Goal: Task Accomplishment & Management: Use online tool/utility

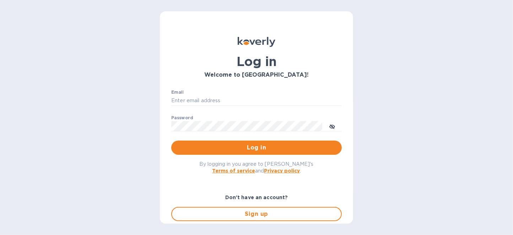
type input "info@primosliquors.com"
click at [234, 158] on div "By logging in you agree to Koverly's Terms of service and Privacy policy ." at bounding box center [256, 167] width 182 height 25
click at [232, 152] on span "Log in" at bounding box center [256, 147] width 159 height 9
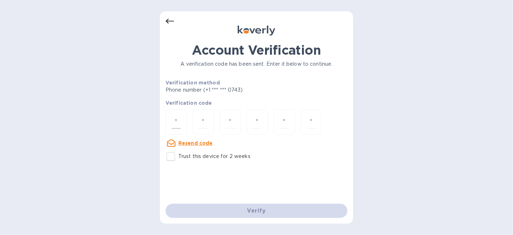
click at [176, 131] on div at bounding box center [175, 121] width 21 height 25
type input "3"
type input "1"
type input "4"
type input "3"
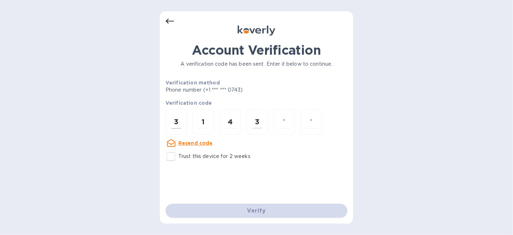
type input "1"
type input "5"
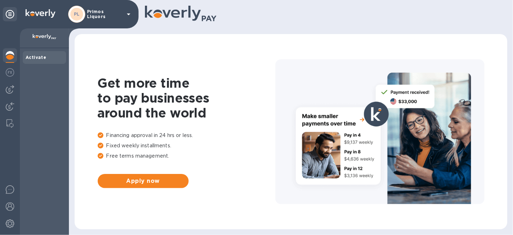
drag, startPoint x: 9, startPoint y: 55, endPoint x: 14, endPoint y: 47, distance: 9.0
click at [9, 55] on img at bounding box center [10, 55] width 9 height 9
click at [6, 71] on img at bounding box center [10, 72] width 9 height 9
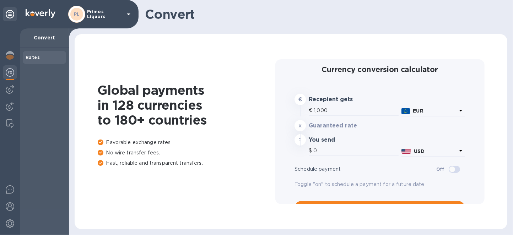
type input "1,174.86"
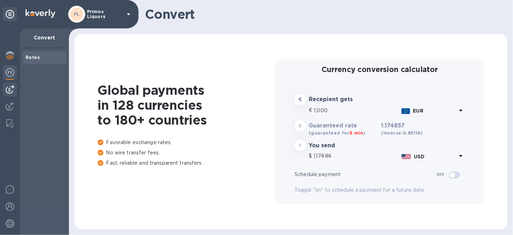
click at [12, 85] on img at bounding box center [10, 89] width 9 height 9
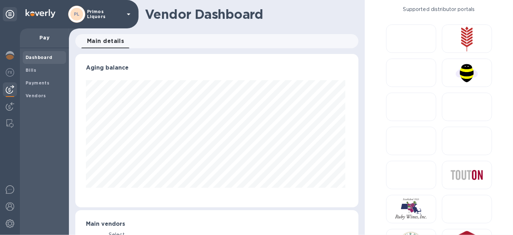
scroll to position [153, 281]
click at [11, 17] on icon at bounding box center [10, 14] width 9 height 9
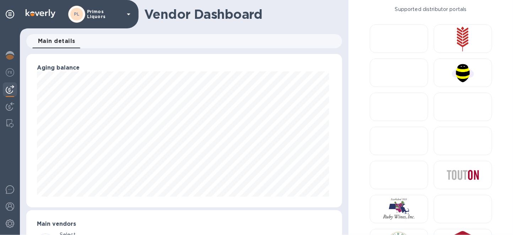
scroll to position [153, 313]
click at [42, 38] on span "Main details 0" at bounding box center [56, 41] width 37 height 10
click at [116, 16] on p "Primos Liquors" at bounding box center [105, 14] width 36 height 10
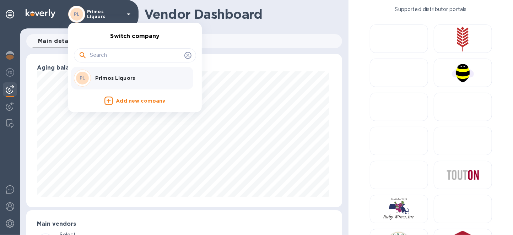
click at [125, 98] on p "Add new company" at bounding box center [140, 101] width 49 height 8
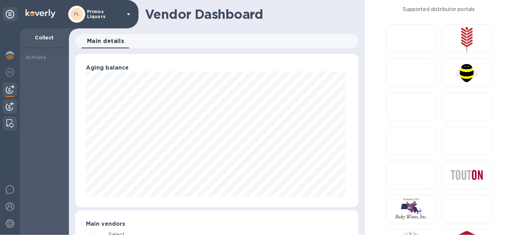
scroll to position [354957, 354830]
click at [40, 69] on span "Bills" at bounding box center [45, 70] width 38 height 7
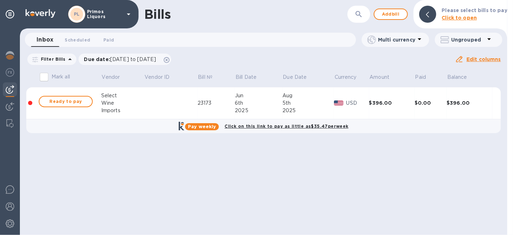
click at [266, 188] on div "Bills ​ Add bill Please select bills to pay Click to open Inbox 0 Scheduled 0 P…" at bounding box center [263, 117] width 487 height 235
click at [394, 9] on button "Add bill" at bounding box center [391, 14] width 34 height 11
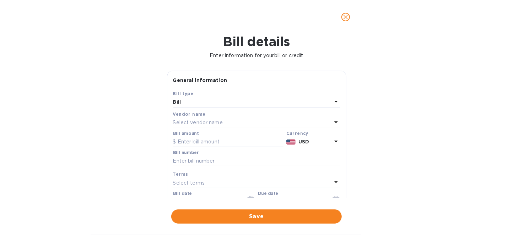
click at [201, 123] on p "Select vendor name" at bounding box center [198, 122] width 50 height 7
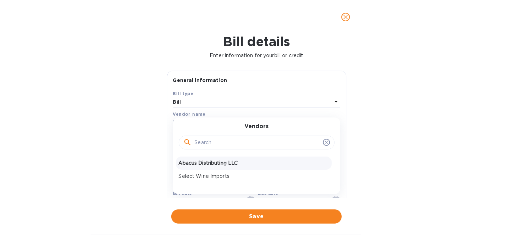
click at [203, 160] on p "Abacus Distributing LLC" at bounding box center [254, 162] width 150 height 7
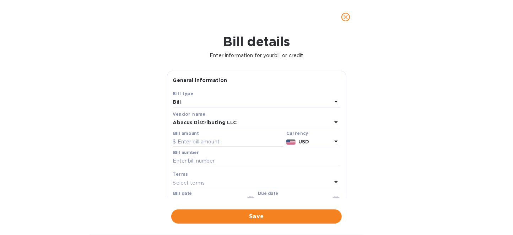
click at [207, 145] on input "text" at bounding box center [228, 142] width 110 height 11
type input "1,024"
click at [191, 161] on input "text" at bounding box center [256, 161] width 167 height 11
type input "327169"
click at [201, 185] on p "Select terms" at bounding box center [189, 182] width 32 height 7
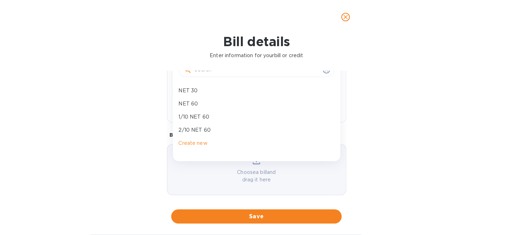
scroll to position [133, 0]
click at [197, 116] on p "1/10 NET 60" at bounding box center [254, 116] width 150 height 7
type input "[DATE]"
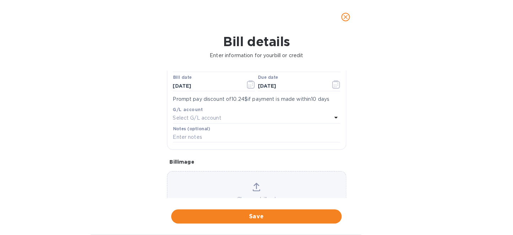
scroll to position [115, 0]
click at [217, 214] on span "Save" at bounding box center [256, 216] width 159 height 9
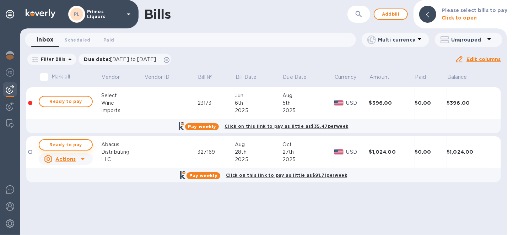
click at [58, 146] on span "Ready to pay" at bounding box center [65, 145] width 41 height 9
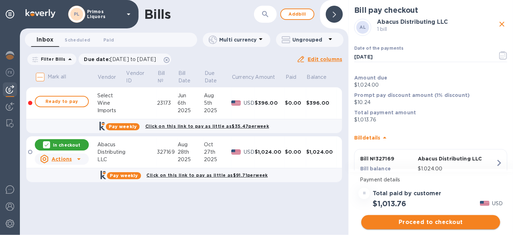
click at [441, 218] on span "Proceed to checkout" at bounding box center [430, 222] width 127 height 9
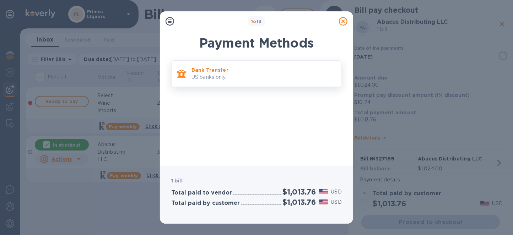
click at [230, 76] on p "US banks only." at bounding box center [263, 77] width 144 height 7
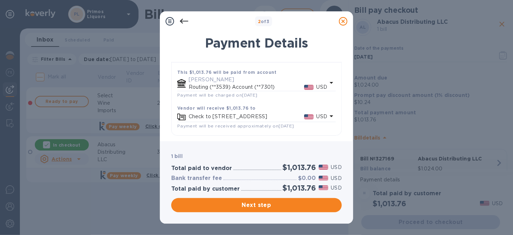
scroll to position [53, 0]
click at [278, 214] on div "1 bill Total paid to vendor $1,013.76 USD Bank transfer fee $0.00 USD Total pai…" at bounding box center [256, 182] width 193 height 82
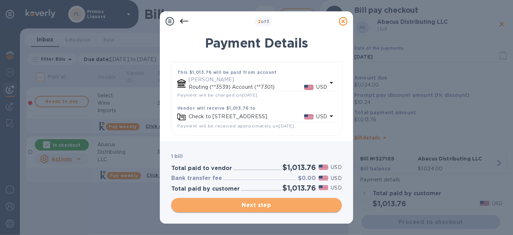
click at [277, 205] on span "Next step" at bounding box center [256, 205] width 159 height 9
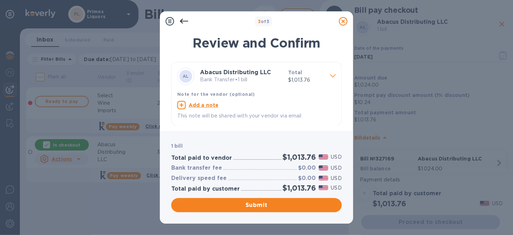
scroll to position [0, 0]
click at [262, 203] on span "Submit" at bounding box center [256, 205] width 159 height 9
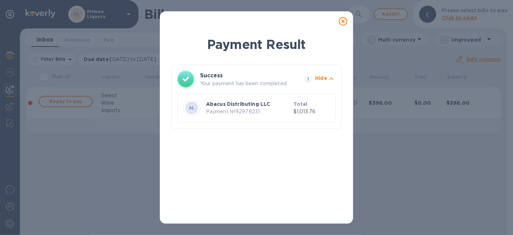
click at [343, 22] on icon at bounding box center [343, 21] width 9 height 9
